Goal: Task Accomplishment & Management: Complete application form

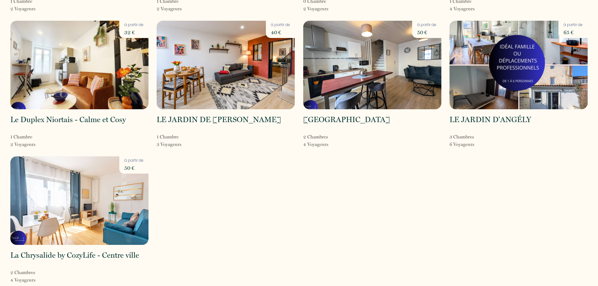
scroll to position [158, 0]
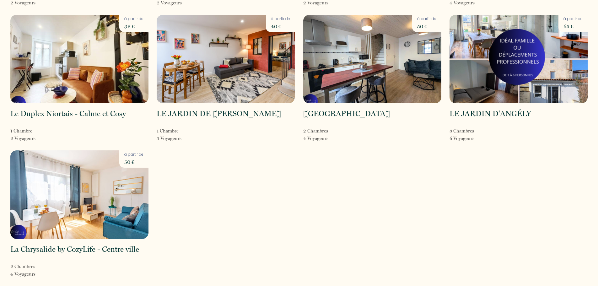
drag, startPoint x: 352, startPoint y: 108, endPoint x: 349, endPoint y: 108, distance: 3.2
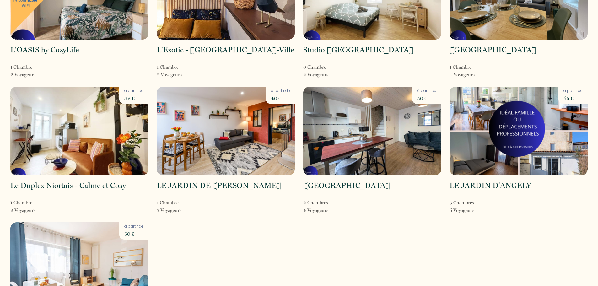
scroll to position [0, 0]
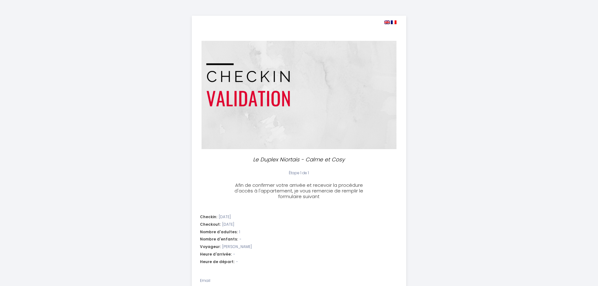
select select
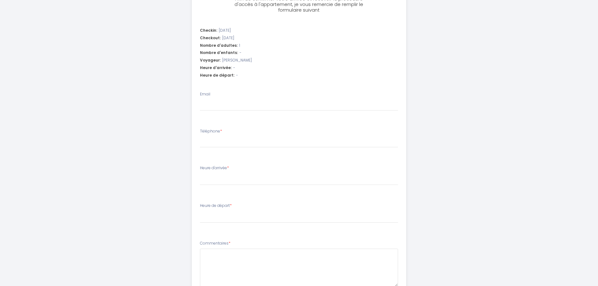
scroll to position [147, 0]
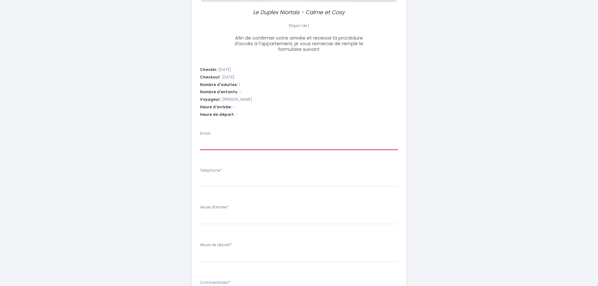
click at [266, 139] on input "Email" at bounding box center [299, 144] width 198 height 11
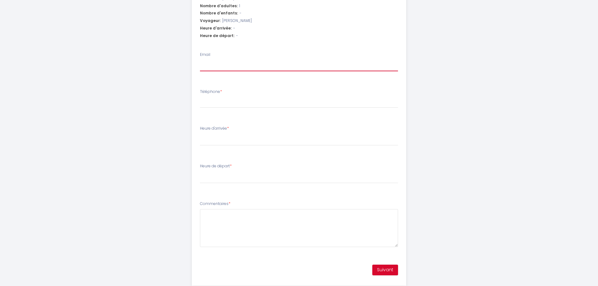
scroll to position [242, 0]
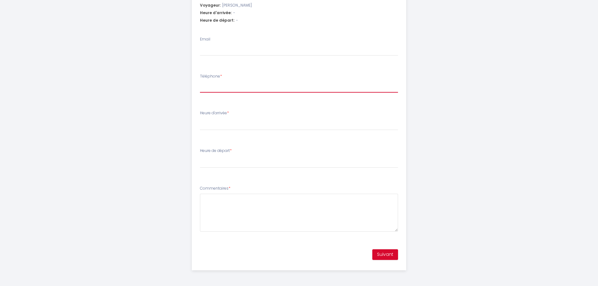
click at [288, 90] on input "Téléphone *" at bounding box center [299, 86] width 198 height 11
click at [305, 117] on div "Heure d'arrivée * 17:00 17:30 18:00 18:30 19:00 19:30 20:00 20:30 21:00 21:30 2…" at bounding box center [299, 120] width 198 height 20
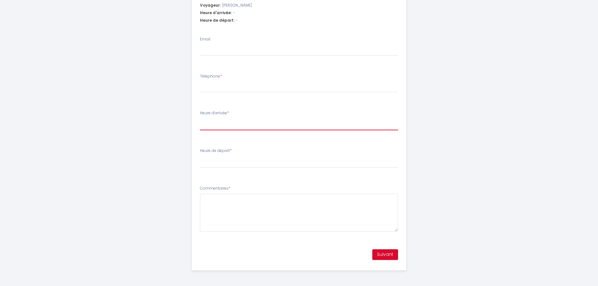
click at [315, 123] on select "17:00 17:30 18:00 18:30 19:00 19:30 20:00 20:30 21:00 21:30 22:00 22:30 23:00 2…" at bounding box center [299, 124] width 198 height 12
click at [443, 108] on div "Le Duplex Niortais - Calme et Cosy Étape 1 de 1 Afin de confirmer votre arrivée…" at bounding box center [300, 22] width 322 height 528
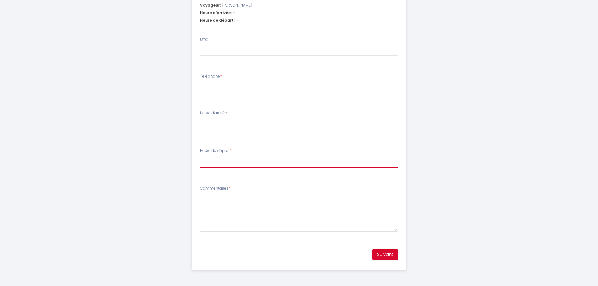
click at [307, 159] on select "00:00 00:30 01:00 01:30 02:00 02:30 03:00 03:30 04:00 04:30 05:00 05:30 06:00 0…" at bounding box center [299, 162] width 198 height 12
click at [452, 123] on div "Le Duplex Niortais - Calme et Cosy Étape 1 de 1 Afin de confirmer votre arrivée…" at bounding box center [300, 22] width 322 height 528
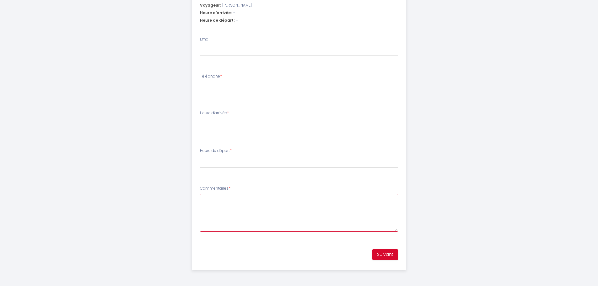
click at [278, 206] on textarea "Commentaires *" at bounding box center [299, 213] width 198 height 38
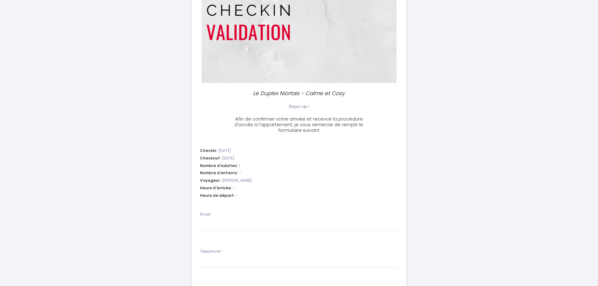
scroll to position [220, 0]
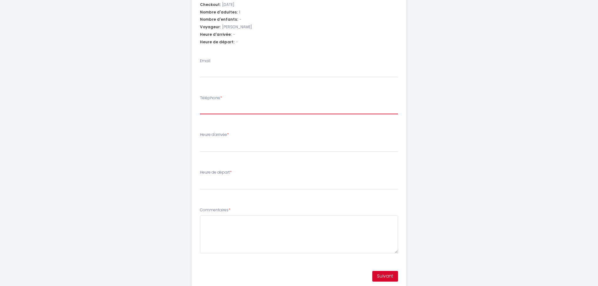
click at [236, 108] on input "Téléphone *" at bounding box center [299, 108] width 198 height 11
click at [227, 150] on select "17:00 17:30 18:00 18:30 19:00 19:30 20:00 20:30 21:00 21:30 22:00 22:30 23:00 2…" at bounding box center [299, 146] width 198 height 12
click at [263, 106] on input "Téléphone *" at bounding box center [299, 108] width 198 height 11
type input "0"
select select
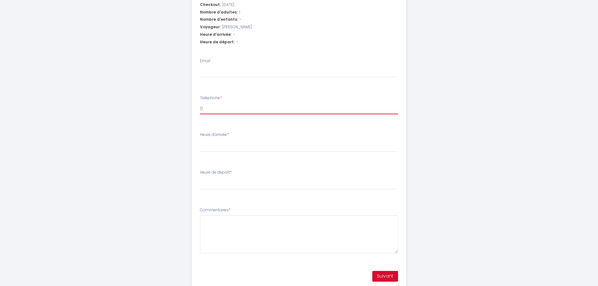
select select
type input "06"
select select
type input "068"
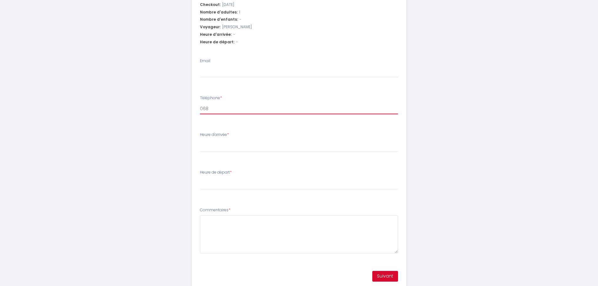
select select
type input "0684"
select select
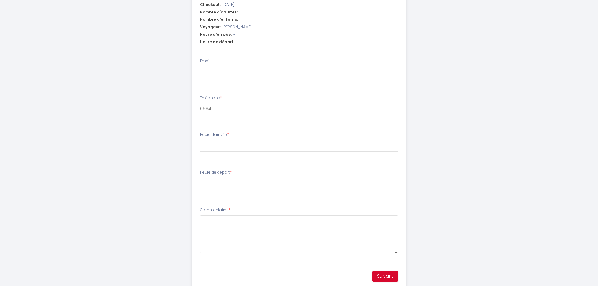
type input "06849"
select select
type input "068497"
select select
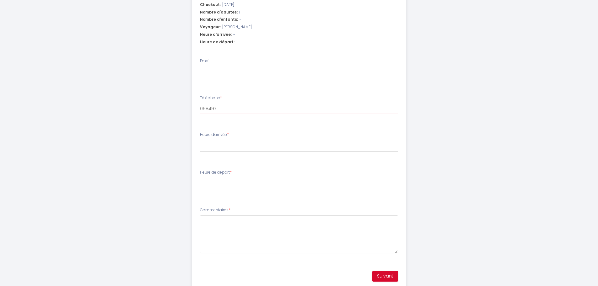
select select
type input "0684972"
select select
type input "06849727"
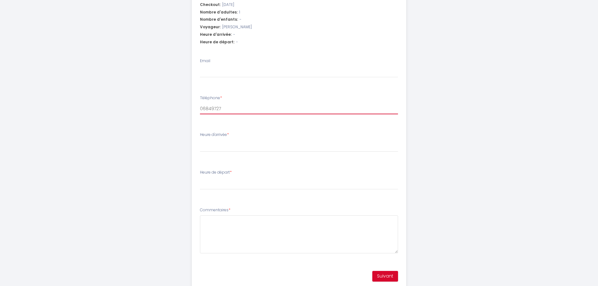
select select
type input "068497272"
select select
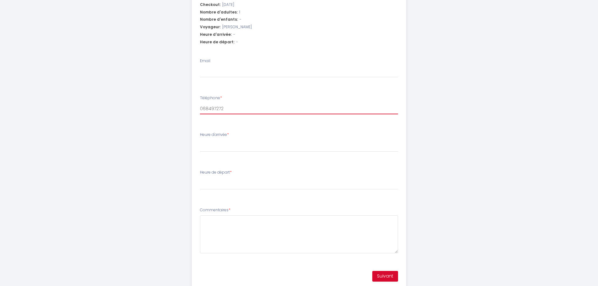
type input "0684972721"
select select
type input "0684972721"
click at [237, 146] on select "17:00 17:30 18:00 18:30 19:00 19:30 20:00 20:30 21:00 21:30 22:00 22:30 23:00 2…" at bounding box center [299, 146] width 198 height 12
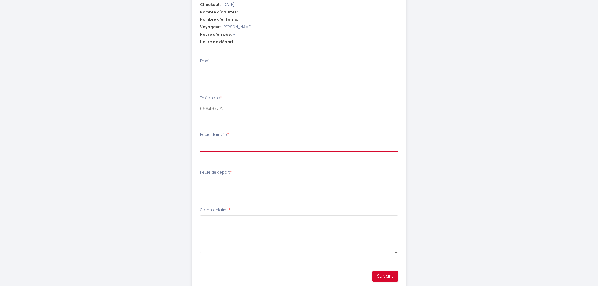
select select "17:00"
click at [200, 140] on select "17:00 17:30 18:00 18:30 19:00 19:30 20:00 20:30 21:00 21:30 22:00 22:30 23:00 2…" at bounding box center [299, 146] width 198 height 12
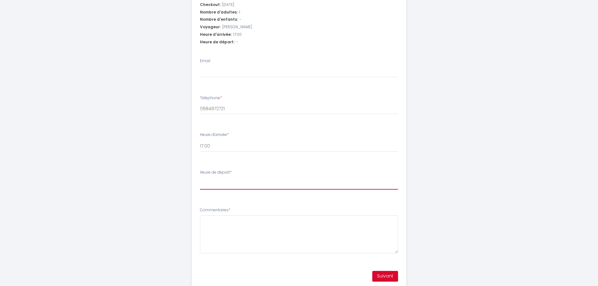
click at [234, 184] on select "00:00 00:30 01:00 01:30 02:00 02:30 03:00 03:30 04:00 04:30 05:00 05:30 06:00 0…" at bounding box center [299, 184] width 198 height 12
select select "10:00"
click at [200, 178] on select "00:00 00:30 01:00 01:30 02:00 02:30 03:00 03:30 04:00 04:30 05:00 05:30 06:00 0…" at bounding box center [299, 184] width 198 height 12
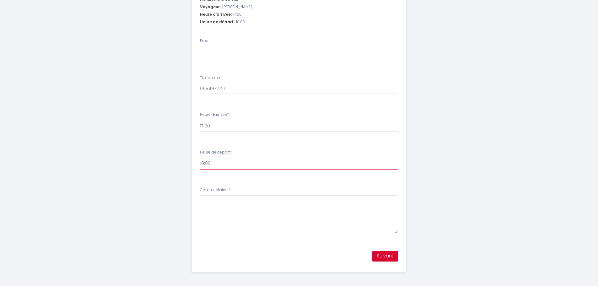
scroll to position [242, 0]
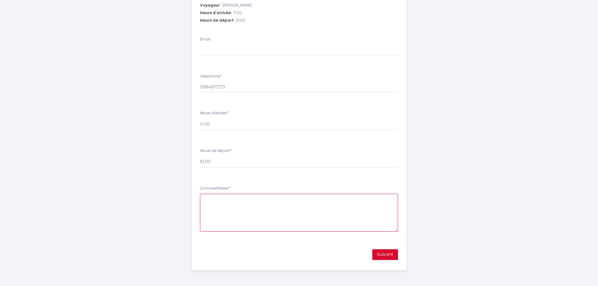
click at [252, 207] on textarea "Commentaires *" at bounding box center [299, 213] width 198 height 38
click at [384, 254] on button "Suivant" at bounding box center [386, 254] width 26 height 11
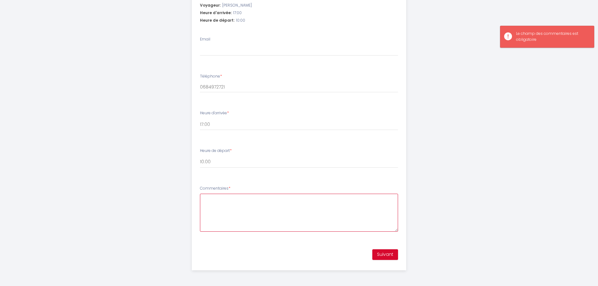
click at [345, 205] on textarea "Commentaires *" at bounding box center [299, 213] width 198 height 38
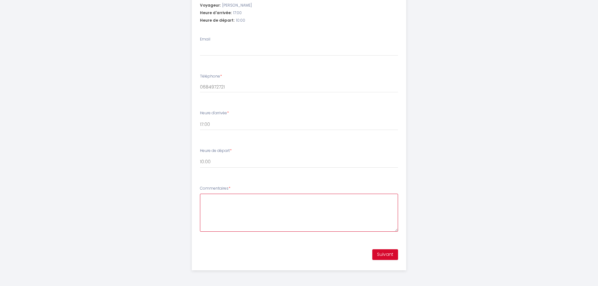
click at [287, 210] on textarea "Commentaires *" at bounding box center [299, 213] width 198 height 38
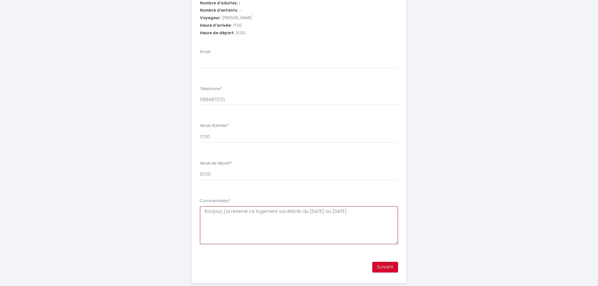
scroll to position [179, 0]
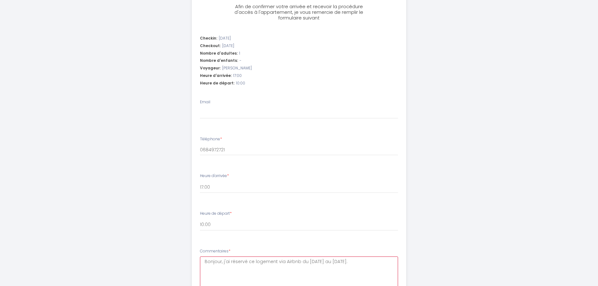
type textarea "Bonjour, j'ai réservé ce logement via Airbnb du [DATE] au [DATE]."
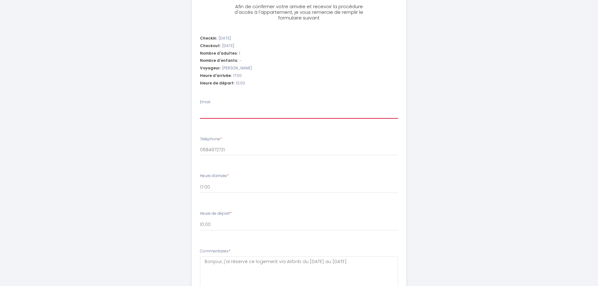
click at [261, 116] on input "Email" at bounding box center [299, 112] width 198 height 11
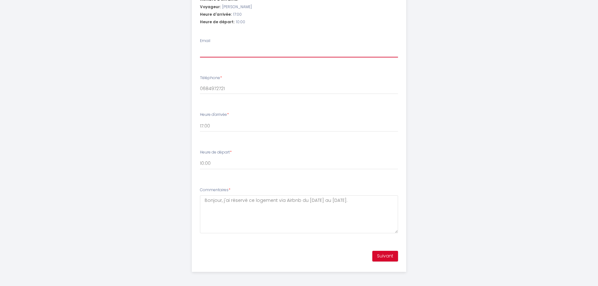
scroll to position [242, 0]
click at [387, 252] on button "Suivant" at bounding box center [386, 254] width 26 height 11
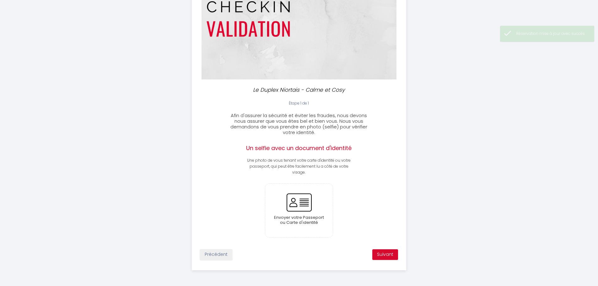
scroll to position [70, 0]
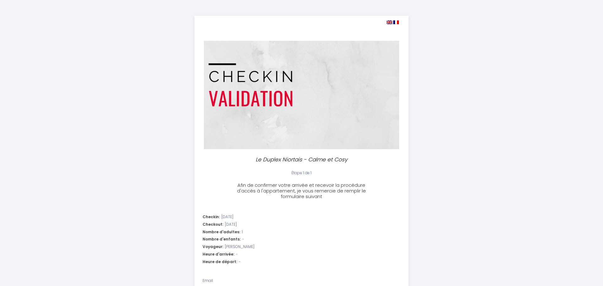
select select
select select "10:00"
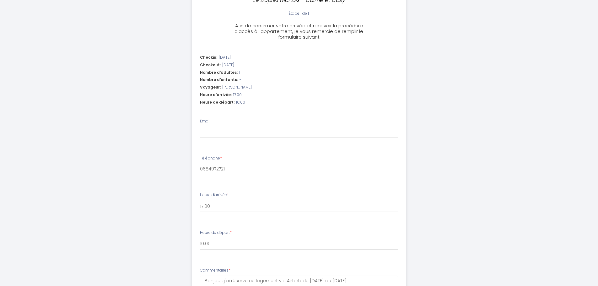
scroll to position [242, 0]
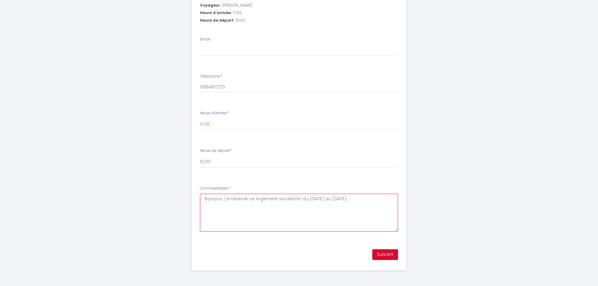
click at [244, 208] on textarea "Bonjour, j'ai réservé ce logement via Airbnb du 14 au 19 septembre." at bounding box center [299, 213] width 198 height 38
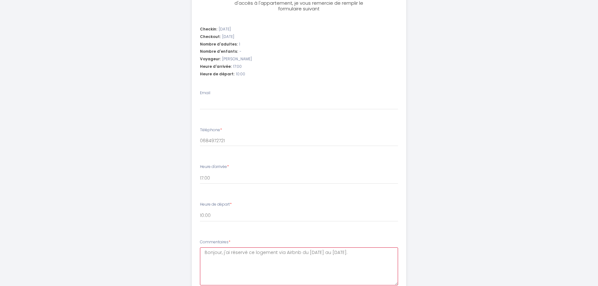
scroll to position [179, 0]
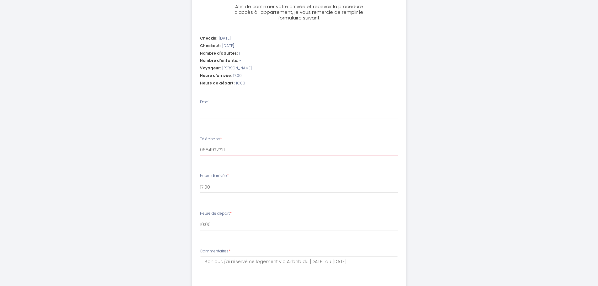
click at [230, 149] on input "0684972721" at bounding box center [299, 149] width 198 height 11
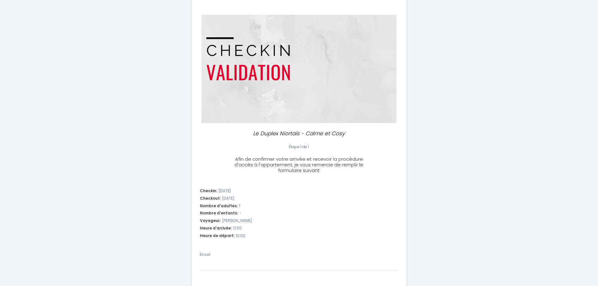
scroll to position [22, 0]
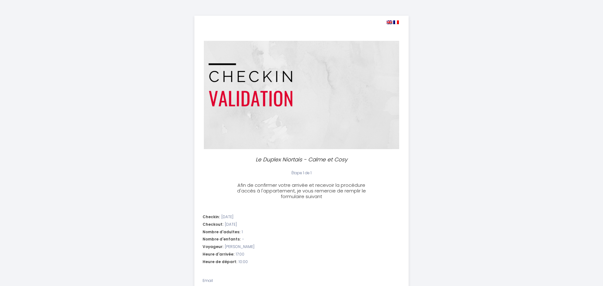
select select "10:00"
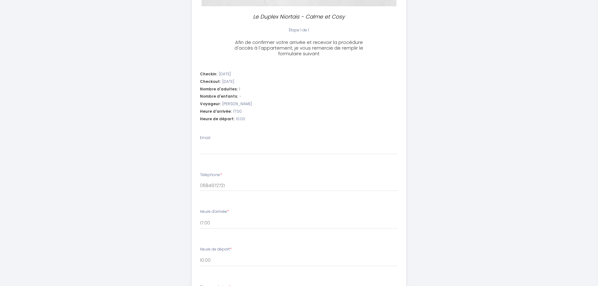
scroll to position [188, 0]
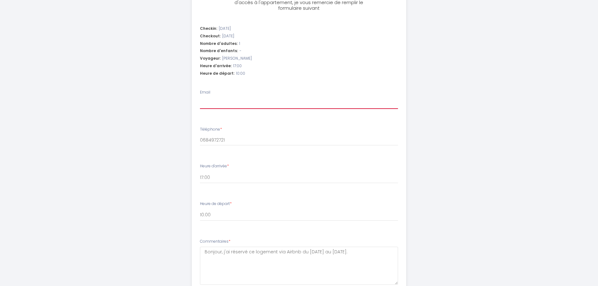
click at [253, 105] on input "Email" at bounding box center [299, 103] width 198 height 11
click at [246, 142] on input "0684972721" at bounding box center [299, 139] width 198 height 11
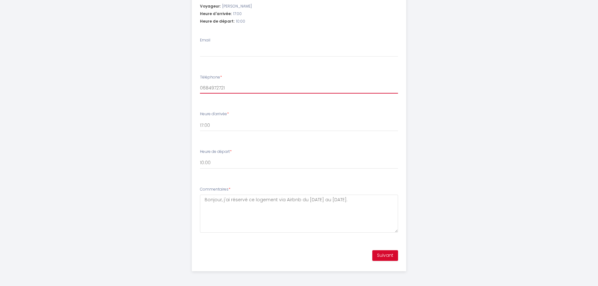
scroll to position [242, 0]
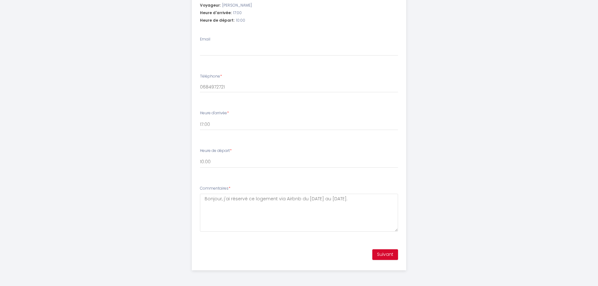
click at [440, 134] on div "Le Duplex Niortais - Calme et Cosy Étape 1 de 1 Afin de confirmer votre arrivée…" at bounding box center [300, 22] width 322 height 528
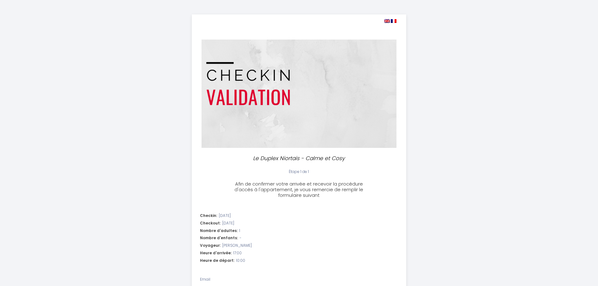
scroll to position [0, 0]
